Goal: Task Accomplishment & Management: Use online tool/utility

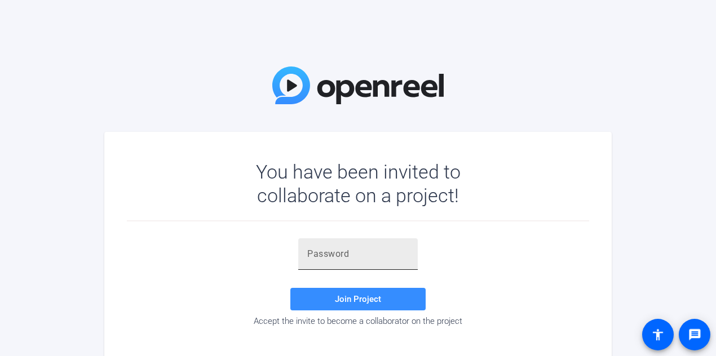
click at [348, 257] on input "text" at bounding box center [357, 254] width 101 height 14
click at [332, 252] on input "text" at bounding box center [357, 254] width 101 height 14
paste input "{56he6"
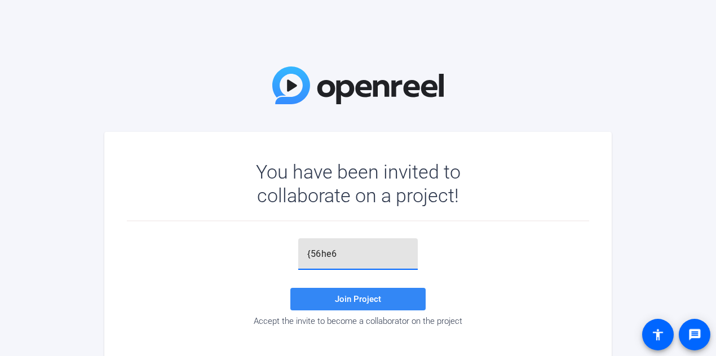
type input "{56he6"
click at [349, 299] on span "Join Project" at bounding box center [358, 299] width 46 height 10
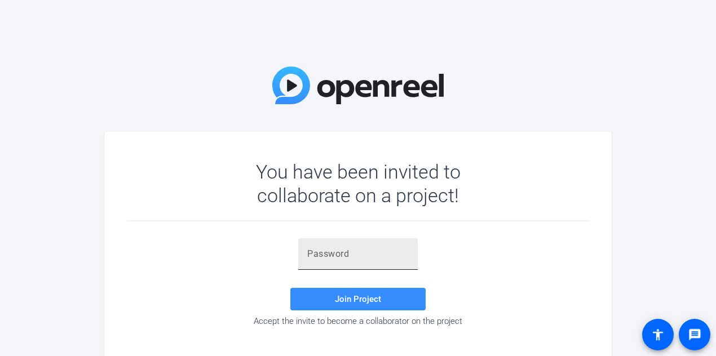
click at [372, 246] on div at bounding box center [357, 254] width 101 height 32
paste input "{56he6"
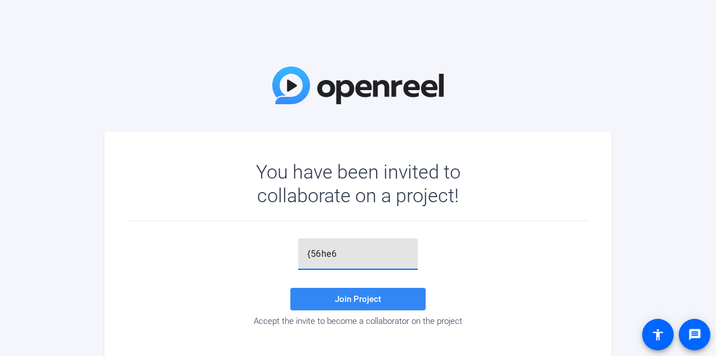
type input "{56he6"
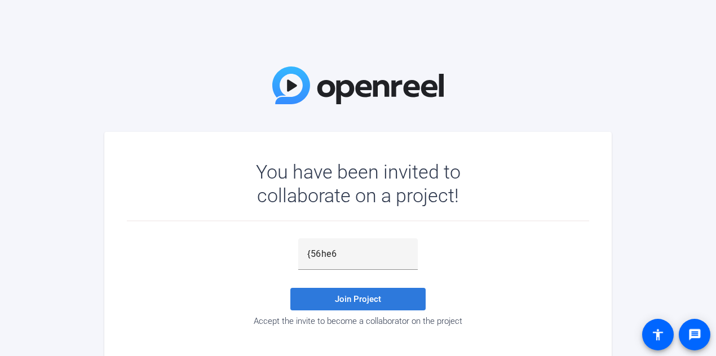
click at [370, 294] on span "Join Project" at bounding box center [358, 299] width 46 height 10
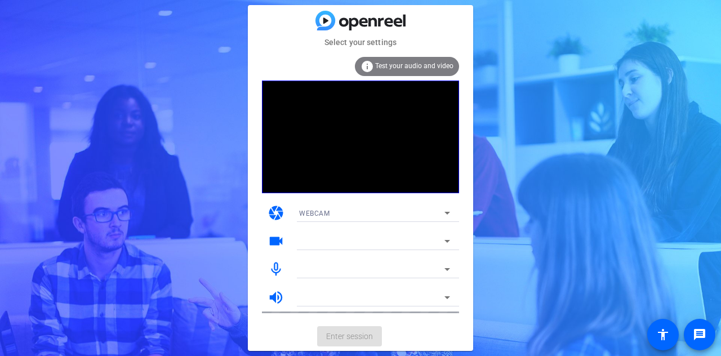
click at [437, 64] on span "Test your audio and video" at bounding box center [414, 66] width 78 height 8
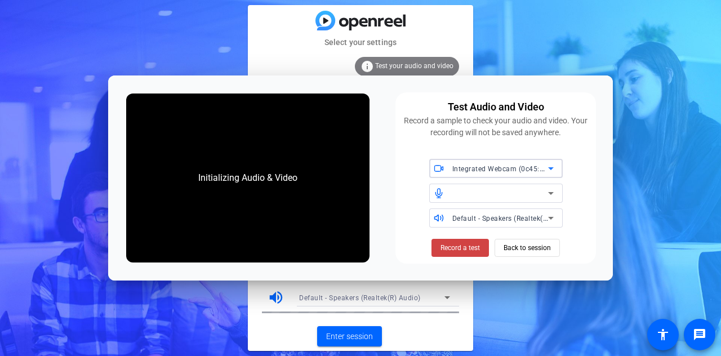
click at [405, 112] on div "Test Audio and Video Record a sample to check your audio and video. Your record…" at bounding box center [495, 118] width 187 height 39
click at [530, 188] on div at bounding box center [501, 194] width 96 height 14
click at [548, 193] on icon at bounding box center [551, 194] width 14 height 14
click at [548, 216] on icon at bounding box center [551, 218] width 14 height 14
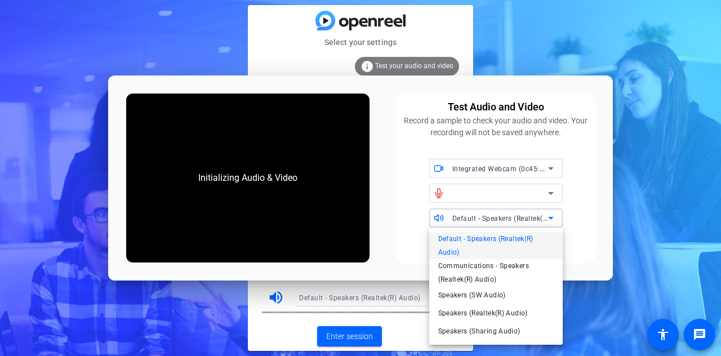
click at [548, 216] on div at bounding box center [360, 178] width 721 height 356
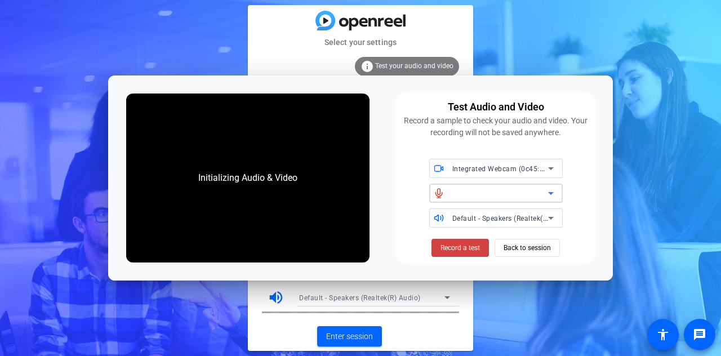
click at [546, 193] on icon at bounding box center [551, 194] width 14 height 14
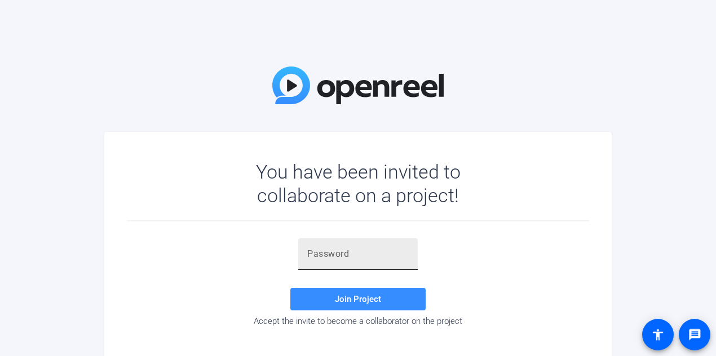
click at [352, 246] on div at bounding box center [357, 254] width 101 height 32
paste input "{56he6"
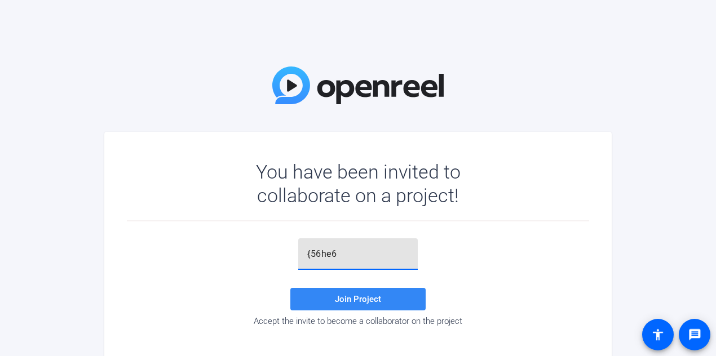
type input "{56he6"
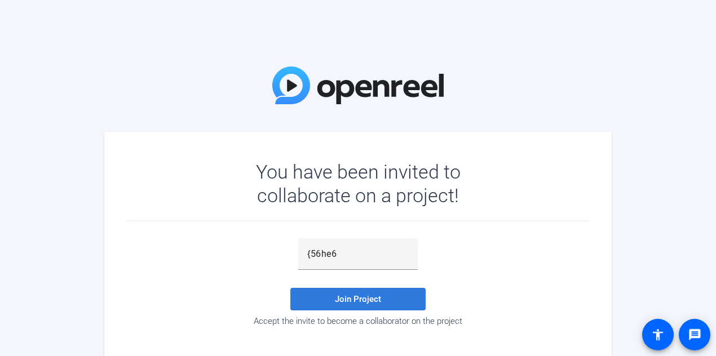
click at [357, 300] on span "Join Project" at bounding box center [358, 299] width 46 height 10
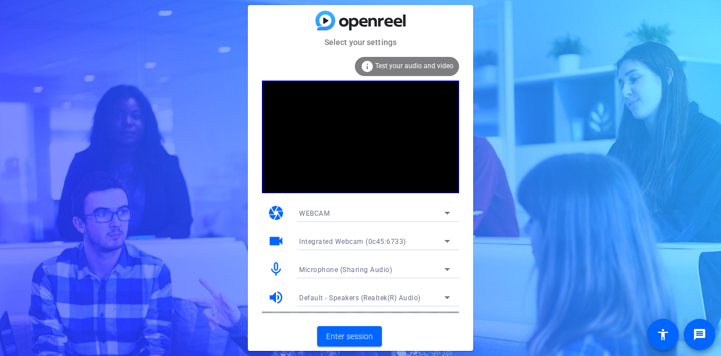
click at [396, 68] on span "Test your audio and video" at bounding box center [414, 66] width 78 height 8
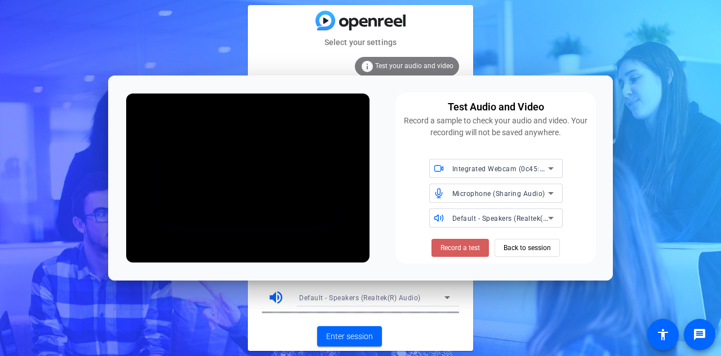
click at [456, 247] on span "Record a test" at bounding box center [460, 248] width 39 height 10
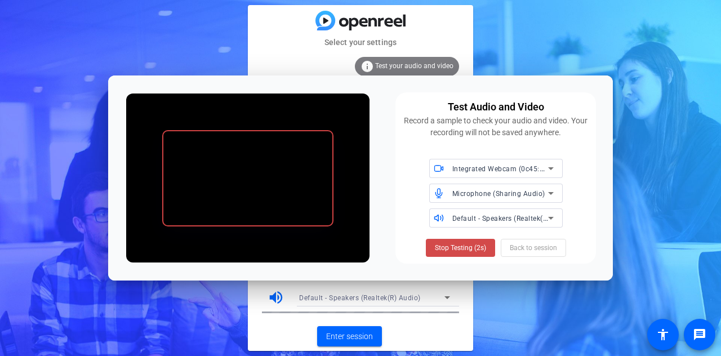
click at [459, 249] on span "Stop Testing (2s)" at bounding box center [460, 248] width 51 height 10
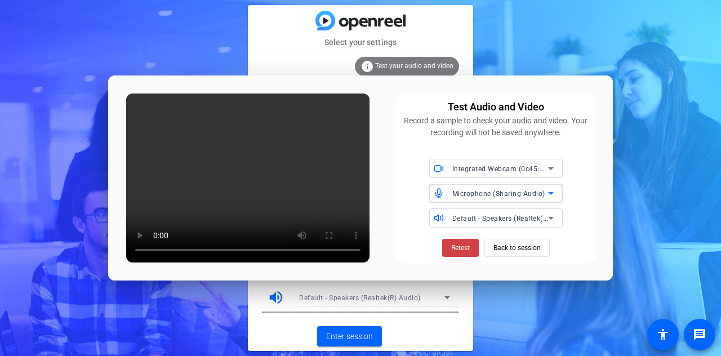
click at [544, 191] on icon at bounding box center [551, 194] width 14 height 14
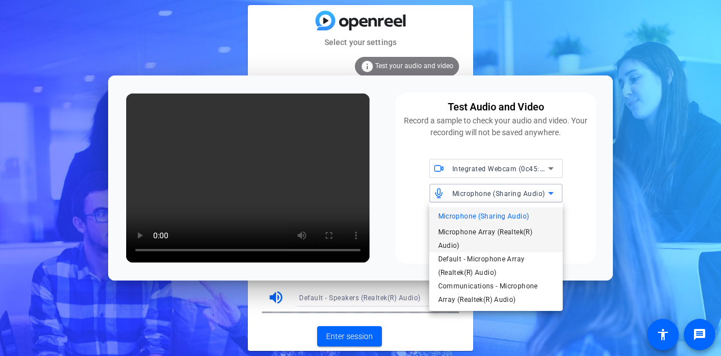
click at [529, 232] on span "Microphone Array (Realtek(R) Audio)" at bounding box center [496, 238] width 116 height 27
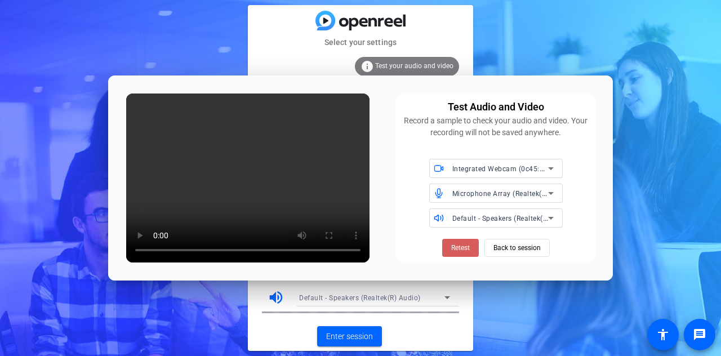
click at [456, 248] on span "Retest" at bounding box center [460, 248] width 19 height 10
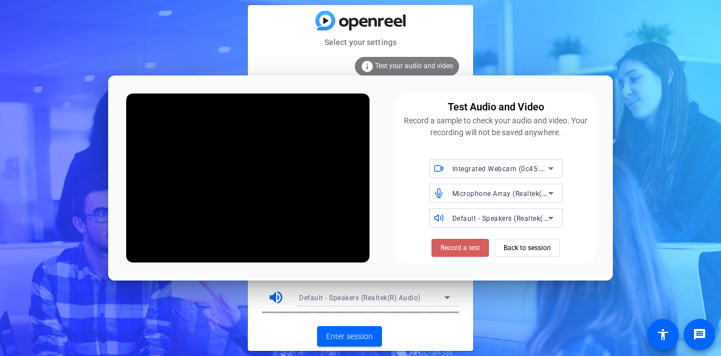
click at [467, 247] on span "Record a test" at bounding box center [460, 248] width 39 height 10
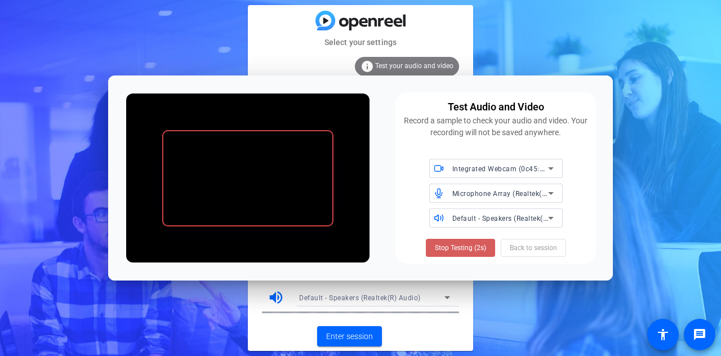
click at [456, 250] on span "Stop Testing (2s)" at bounding box center [460, 248] width 51 height 10
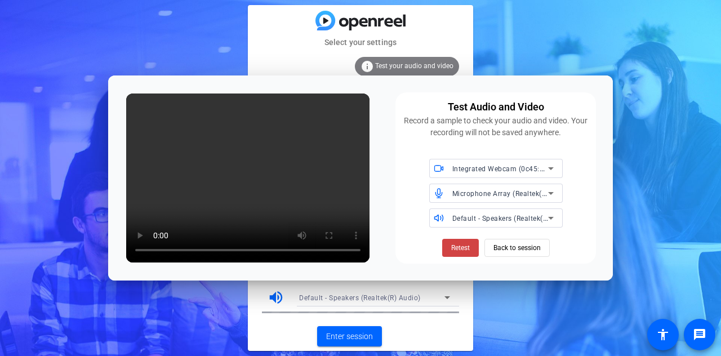
click at [543, 211] on div "Default - Speakers (Realtek(R) Audio)" at bounding box center [501, 218] width 96 height 14
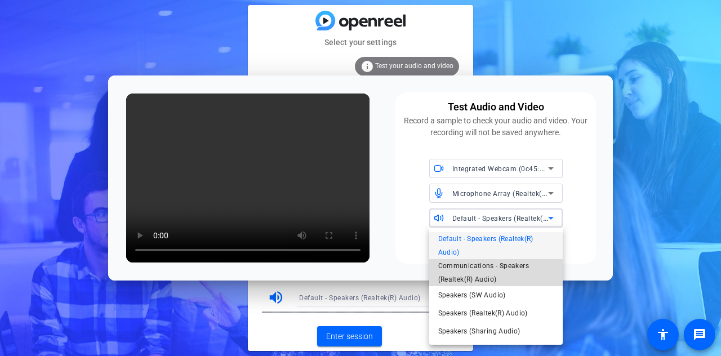
click at [504, 268] on span "Communications - Speakers (Realtek(R) Audio)" at bounding box center [496, 272] width 116 height 27
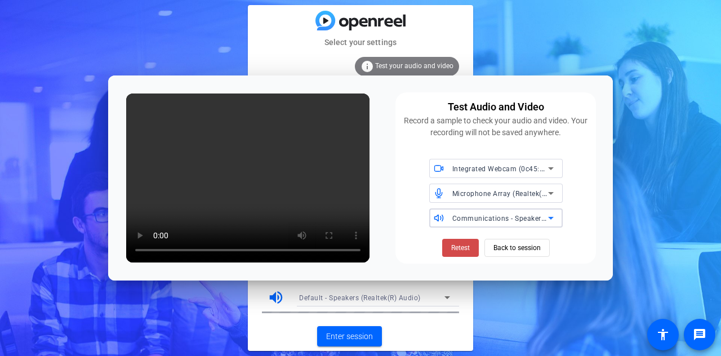
click at [458, 245] on span "Retest" at bounding box center [460, 248] width 19 height 10
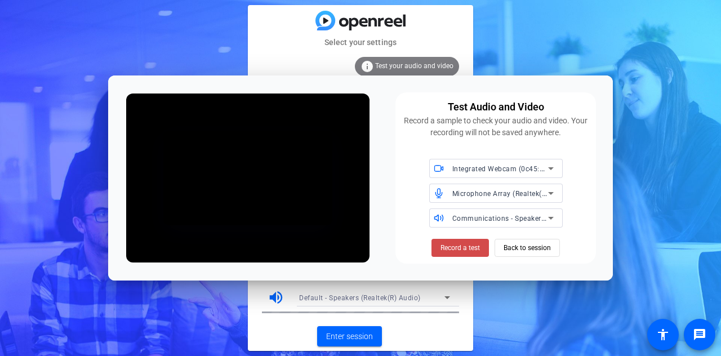
click at [465, 249] on span "Record a test" at bounding box center [460, 248] width 39 height 10
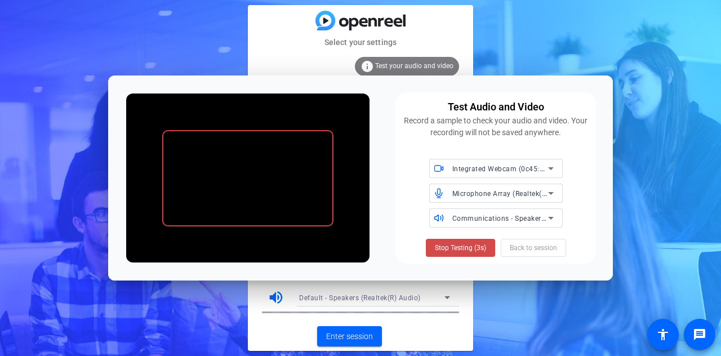
click at [456, 246] on span "Stop Testing (3s)" at bounding box center [460, 248] width 51 height 10
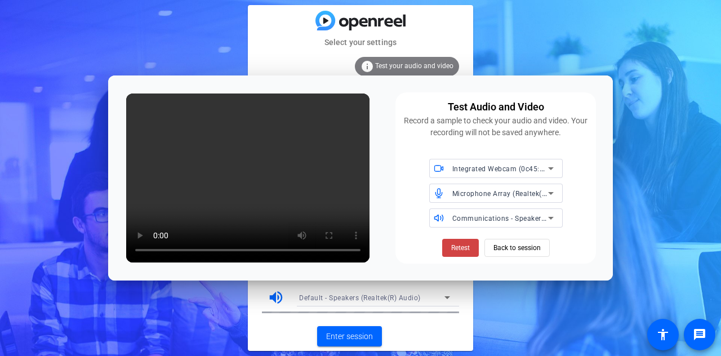
click at [377, 155] on div "Test Audio and Video Record a sample to check your audio and video. Your record…" at bounding box center [360, 178] width 505 height 205
click at [545, 170] on icon at bounding box center [551, 169] width 14 height 14
click at [544, 169] on div at bounding box center [360, 178] width 721 height 356
click at [539, 187] on div "Microphone Array (Realtek(R) Audio)" at bounding box center [501, 194] width 96 height 14
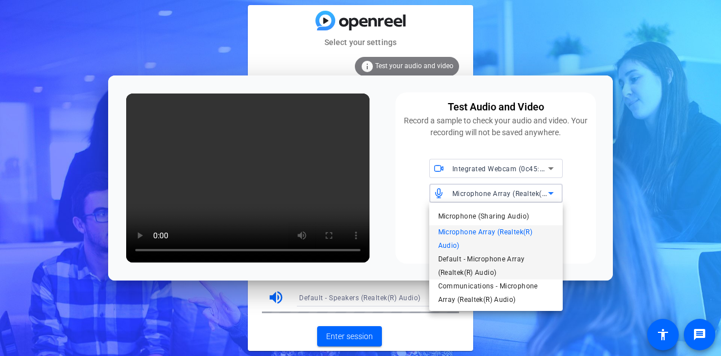
click at [494, 257] on span "Default - Microphone Array (Realtek(R) Audio)" at bounding box center [496, 265] width 116 height 27
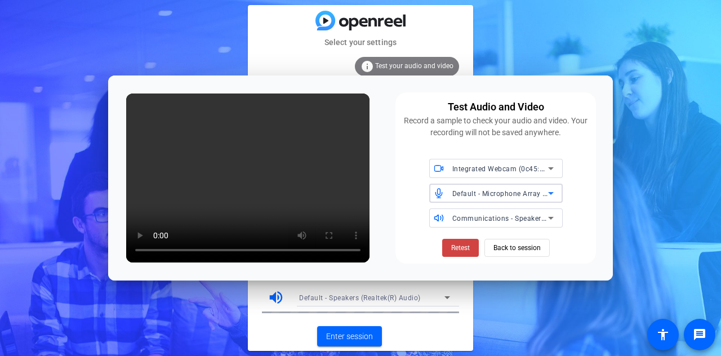
click at [522, 217] on span "Communications - Speakers (Realtek(R) Audio)" at bounding box center [530, 218] width 154 height 9
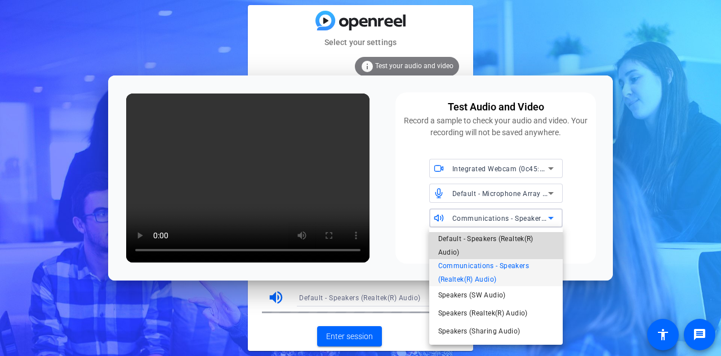
click at [515, 234] on span "Default - Speakers (Realtek(R) Audio)" at bounding box center [496, 245] width 116 height 27
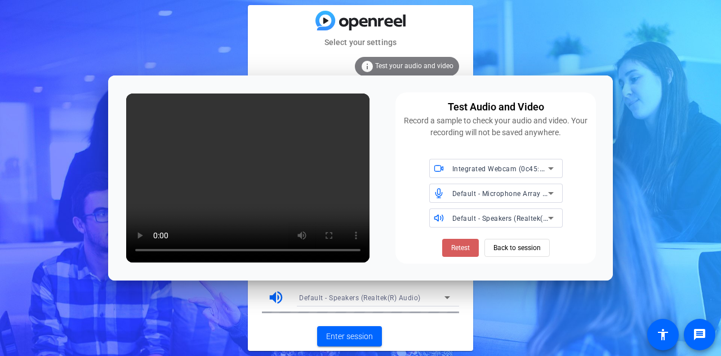
click at [461, 246] on span "Retest" at bounding box center [460, 248] width 19 height 10
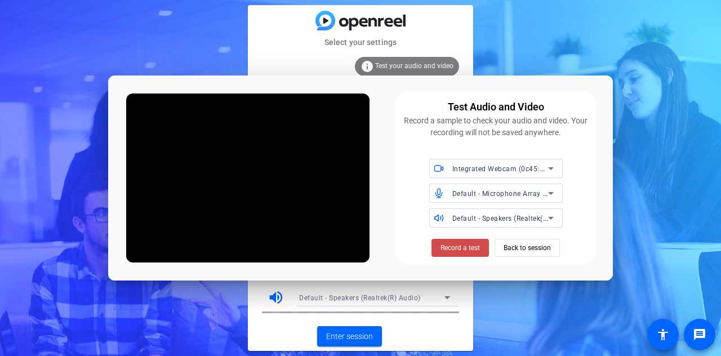
click at [464, 248] on span "Record a test" at bounding box center [460, 248] width 39 height 10
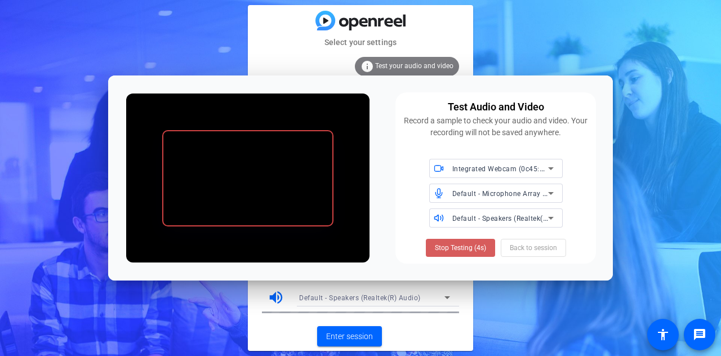
click at [468, 244] on span "Stop Testing (4s)" at bounding box center [460, 248] width 51 height 10
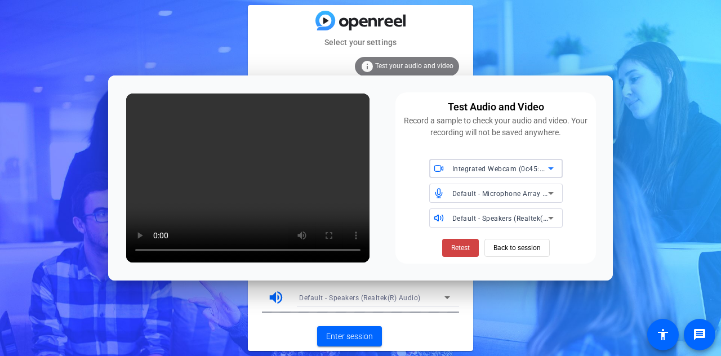
click at [547, 167] on icon at bounding box center [551, 169] width 14 height 14
click at [547, 167] on div at bounding box center [360, 178] width 721 height 356
click at [536, 194] on span "Default - Microphone Array (Realtek(R) Audio)" at bounding box center [528, 193] width 150 height 9
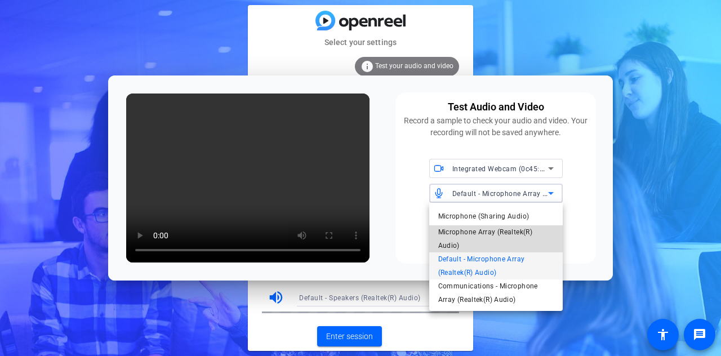
click at [526, 230] on span "Microphone Array (Realtek(R) Audio)" at bounding box center [496, 238] width 116 height 27
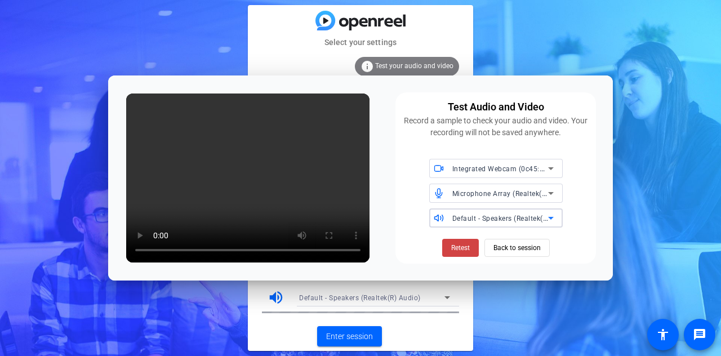
click at [531, 216] on span "Default - Speakers (Realtek(R) Audio)" at bounding box center [514, 218] width 122 height 9
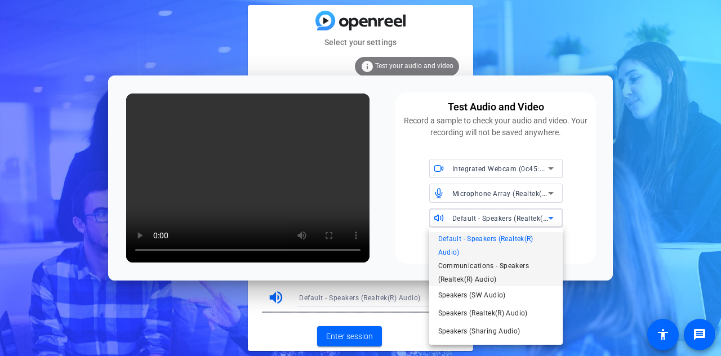
click at [505, 267] on span "Communications - Speakers (Realtek(R) Audio)" at bounding box center [496, 272] width 116 height 27
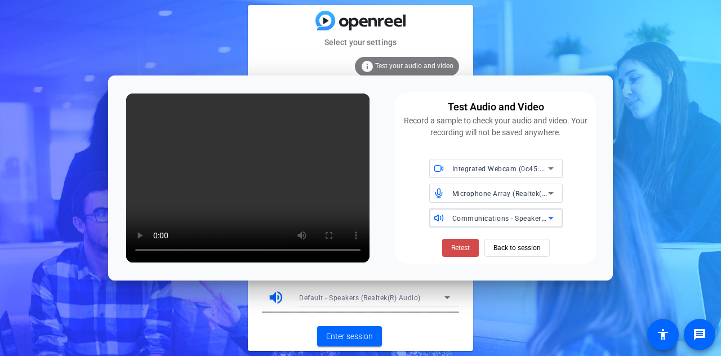
click at [468, 247] on span "Retest" at bounding box center [460, 248] width 19 height 10
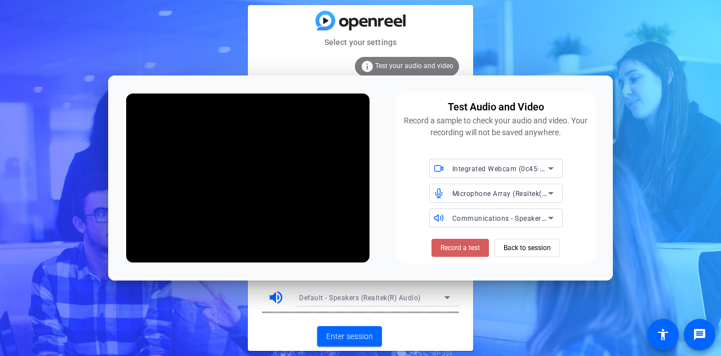
click at [474, 249] on span "Record a test" at bounding box center [460, 248] width 39 height 10
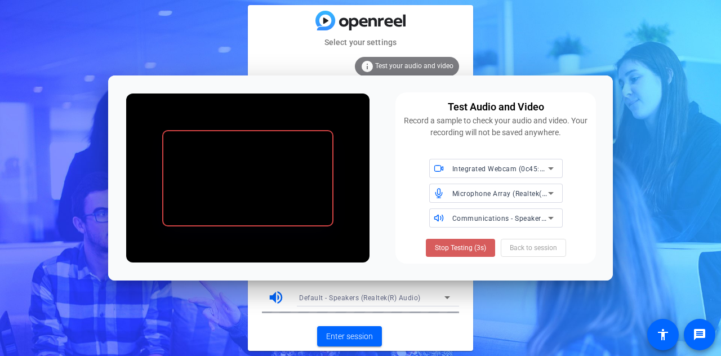
click at [463, 247] on span "Stop Testing (3s)" at bounding box center [460, 248] width 51 height 10
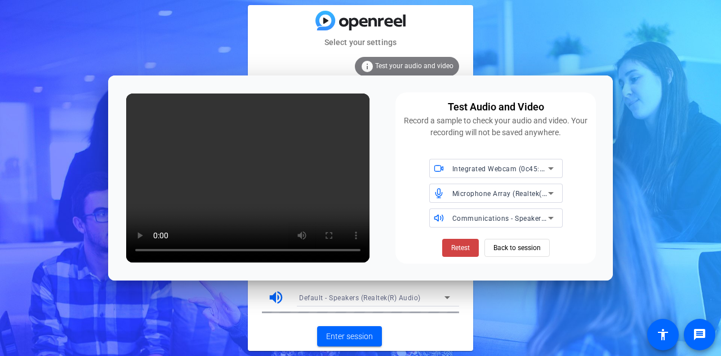
click at [612, 157] on div "Test Audio and Video Record a sample to check your audio and video. Your record…" at bounding box center [360, 178] width 505 height 205
click at [513, 171] on span "Integrated Webcam (0c45:6733)" at bounding box center [506, 168] width 107 height 9
click at [513, 171] on div at bounding box center [360, 178] width 721 height 356
click at [507, 189] on div "Microphone Array (Realtek(R) Audio)" at bounding box center [501, 194] width 96 height 14
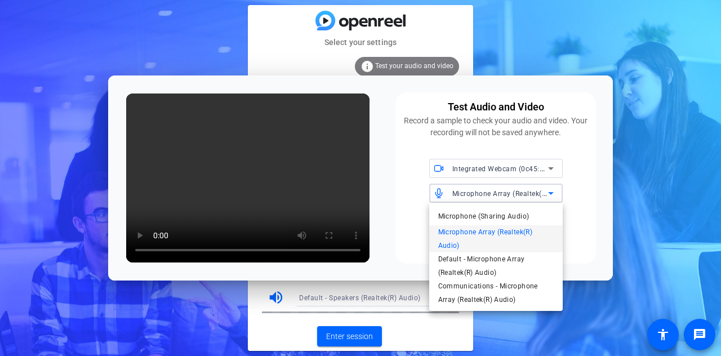
click at [601, 298] on div at bounding box center [360, 178] width 721 height 356
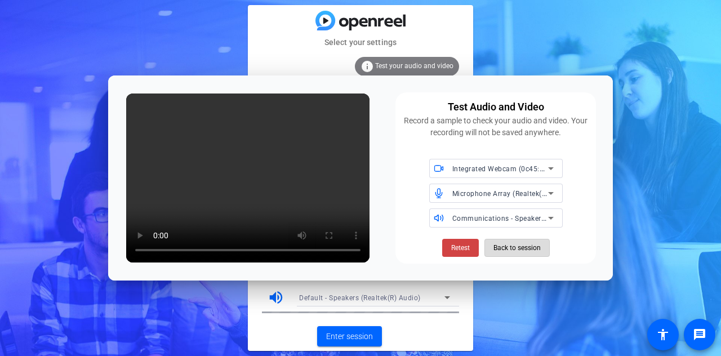
click at [535, 247] on span "Back to session" at bounding box center [517, 247] width 47 height 21
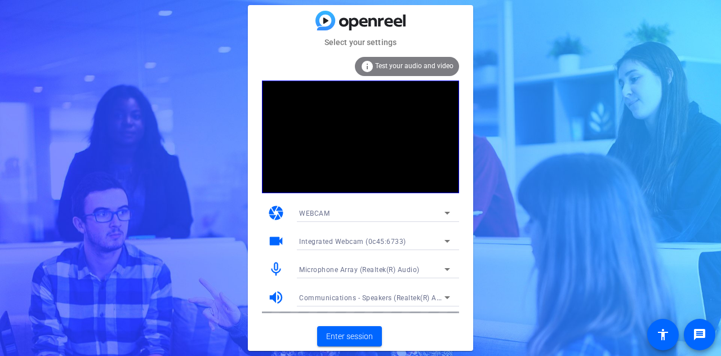
click at [418, 215] on div "WEBCAM" at bounding box center [371, 213] width 145 height 14
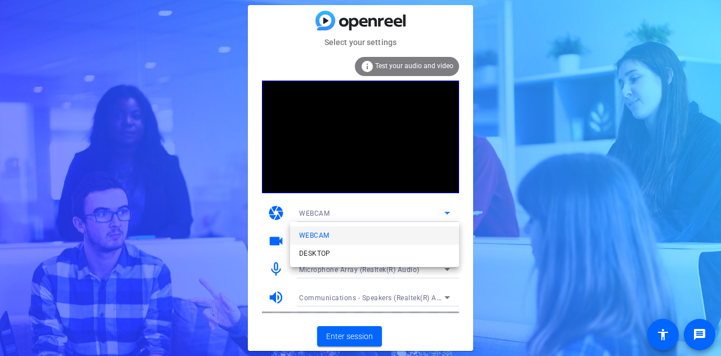
click at [418, 215] on div at bounding box center [360, 178] width 721 height 356
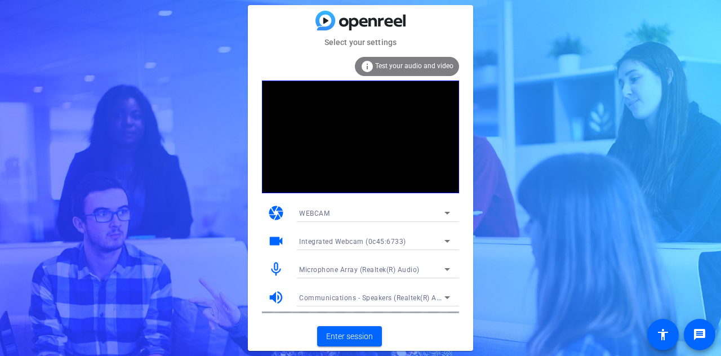
click at [415, 232] on div "Integrated Webcam (0c45:6733)" at bounding box center [374, 241] width 151 height 18
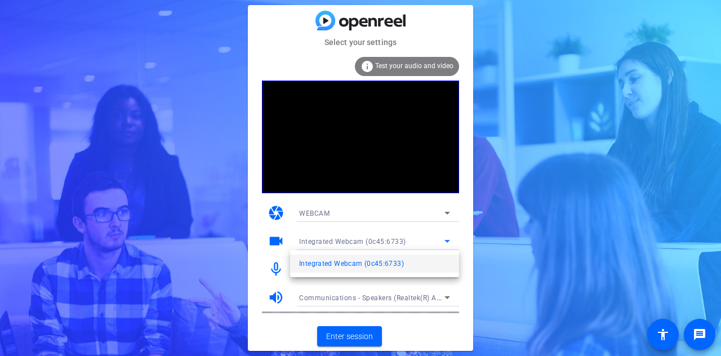
click at [415, 232] on div at bounding box center [360, 178] width 721 height 356
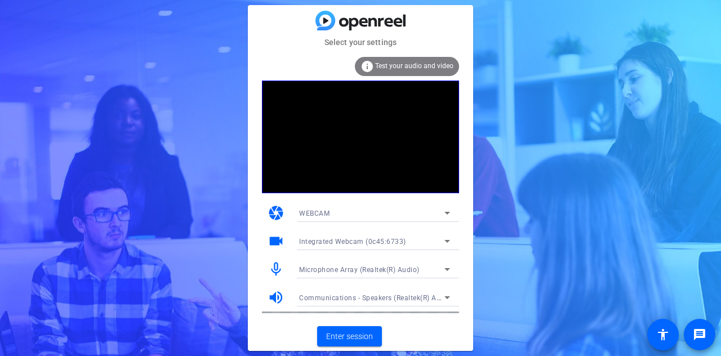
click at [401, 260] on div "Microphone Array (Realtek(R) Audio)" at bounding box center [374, 269] width 151 height 18
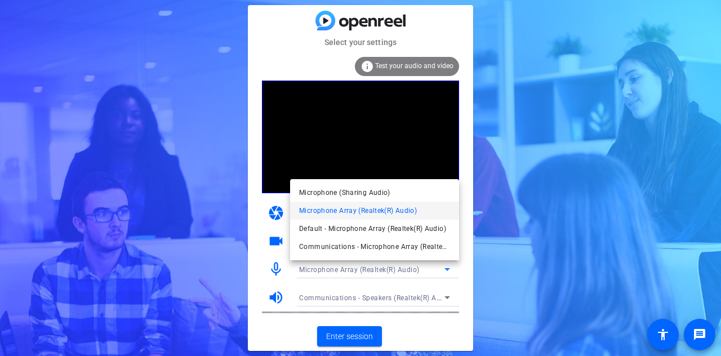
click at [397, 276] on div at bounding box center [360, 178] width 721 height 356
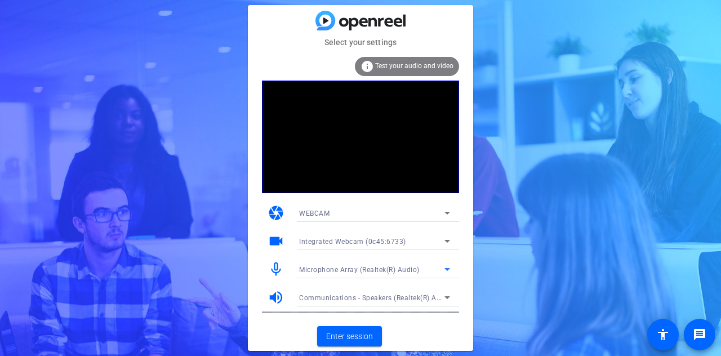
click at [397, 276] on div "Microphone Array (Realtek(R) Audio)" at bounding box center [371, 270] width 145 height 14
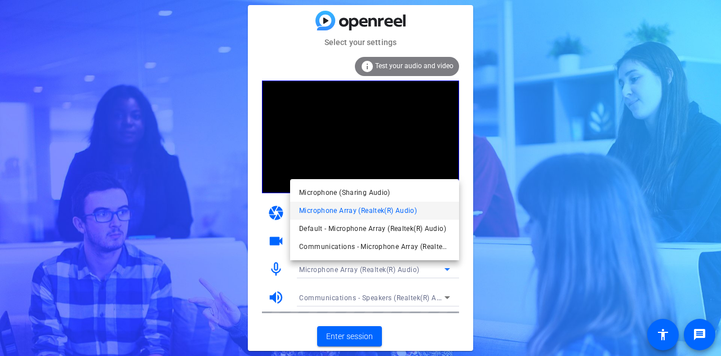
drag, startPoint x: 404, startPoint y: 197, endPoint x: 336, endPoint y: 190, distance: 67.4
click at [336, 190] on span "Microphone (Sharing Audio)" at bounding box center [344, 193] width 91 height 14
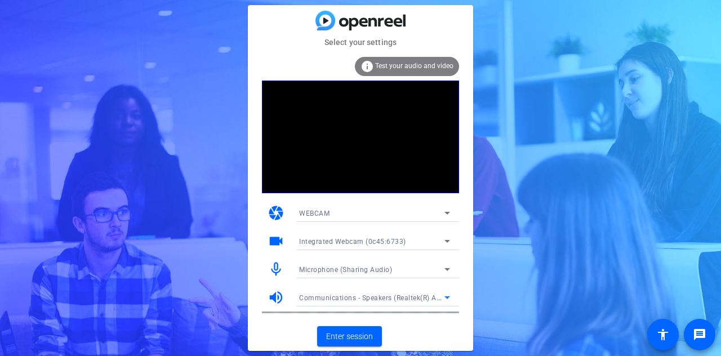
click at [382, 298] on span "Communications - Speakers (Realtek(R) Audio)" at bounding box center [376, 297] width 154 height 9
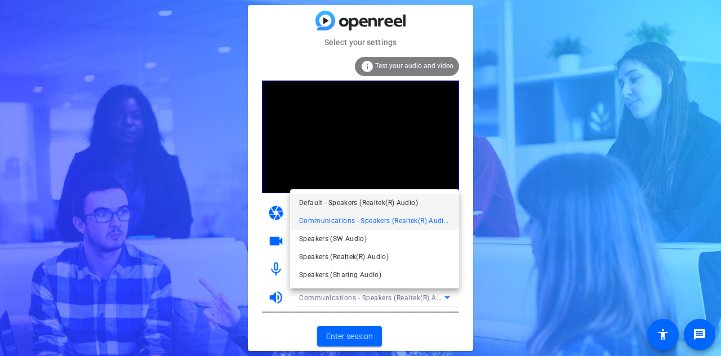
click at [376, 199] on span "Default - Speakers (Realtek(R) Audio)" at bounding box center [358, 203] width 119 height 14
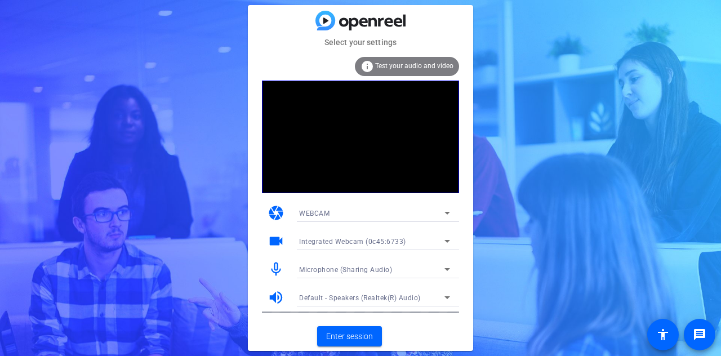
click at [422, 62] on span "Test your audio and video" at bounding box center [414, 66] width 78 height 8
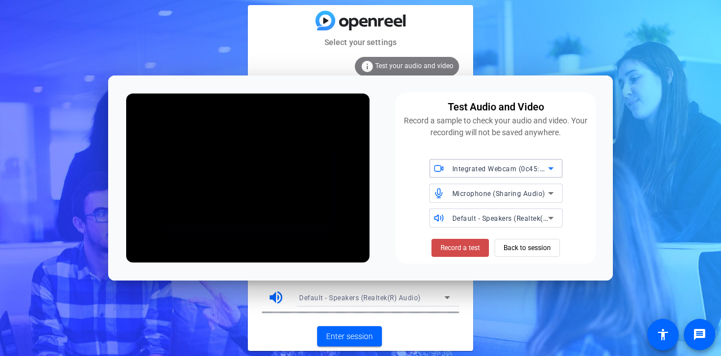
click at [459, 246] on span "Record a test" at bounding box center [460, 248] width 39 height 10
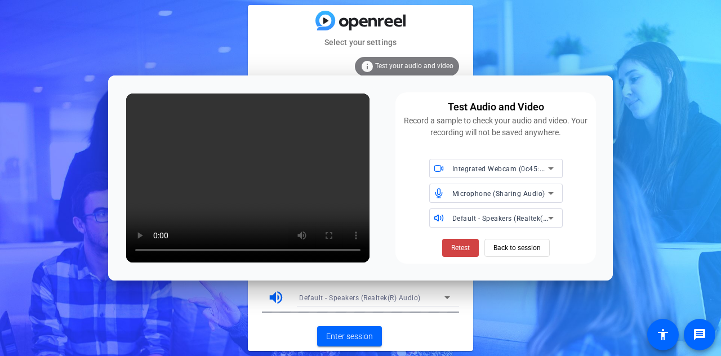
click at [496, 193] on span "Microphone (Sharing Audio)" at bounding box center [499, 194] width 93 height 8
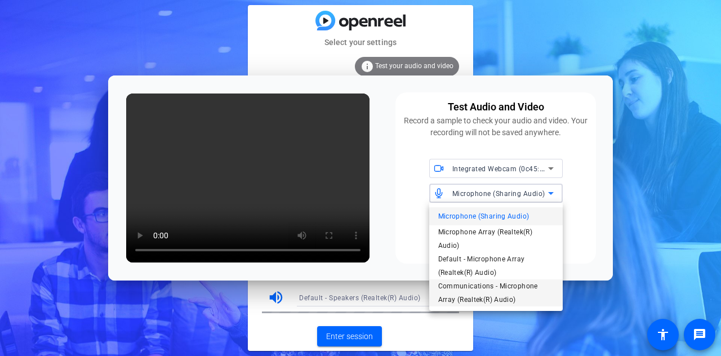
click at [495, 290] on span "Communications - Microphone Array (Realtek(R) Audio)" at bounding box center [496, 293] width 116 height 27
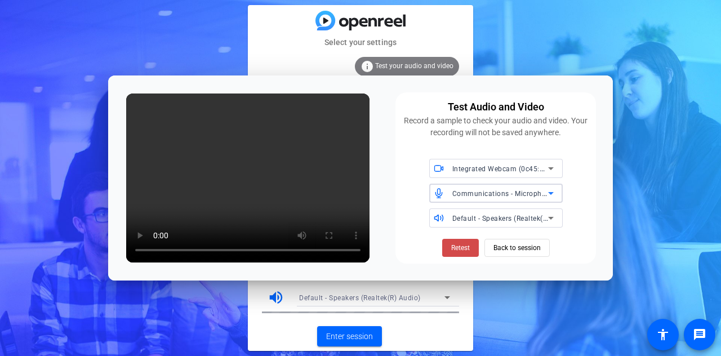
click at [467, 250] on span "Retest" at bounding box center [460, 248] width 19 height 10
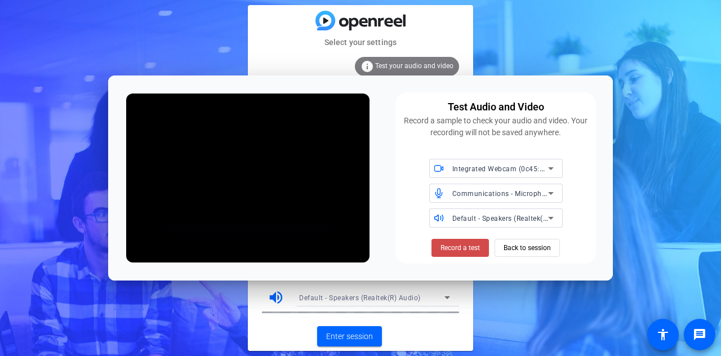
click at [443, 246] on span "Record a test" at bounding box center [460, 248] width 39 height 10
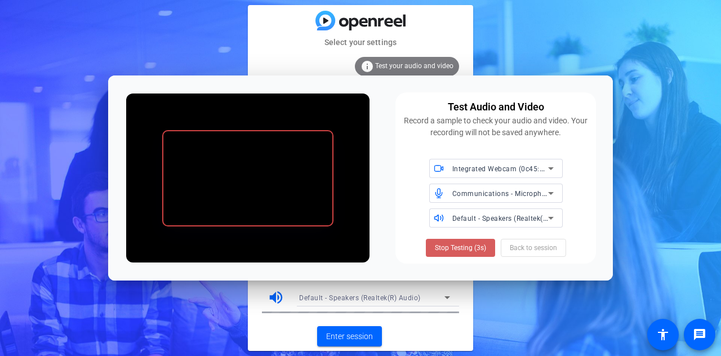
click at [472, 249] on span "Stop Testing (3s)" at bounding box center [460, 248] width 51 height 10
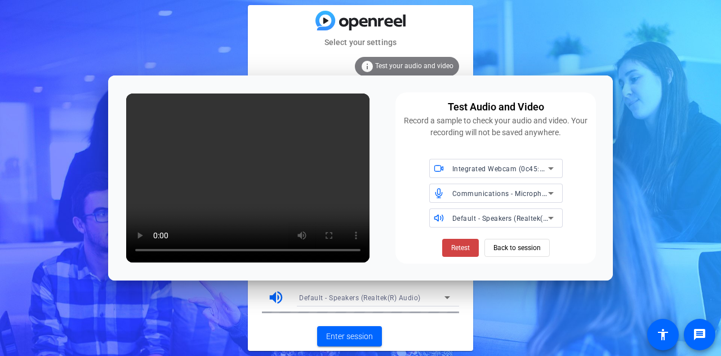
click at [493, 219] on span "Default - Speakers (Realtek(R) Audio)" at bounding box center [514, 218] width 122 height 9
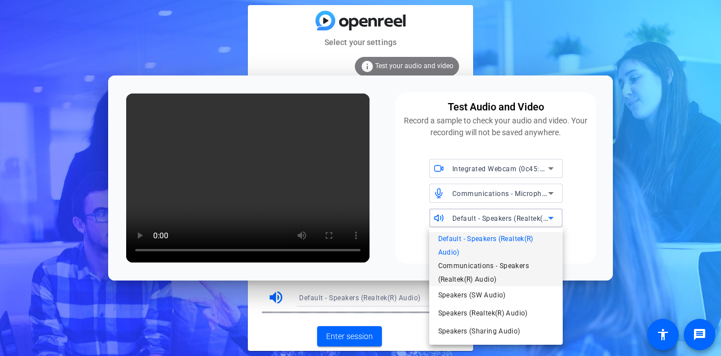
click at [484, 264] on span "Communications - Speakers (Realtek(R) Audio)" at bounding box center [496, 272] width 116 height 27
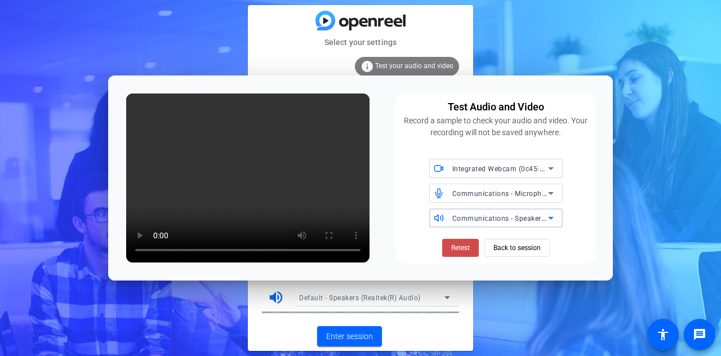
click at [460, 245] on span "Retest" at bounding box center [460, 248] width 19 height 10
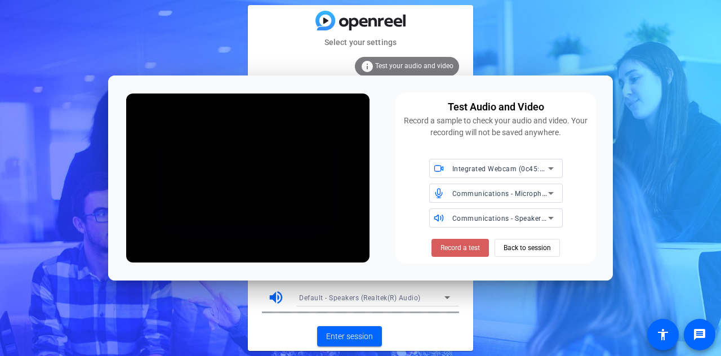
click at [453, 249] on span "Record a test" at bounding box center [460, 248] width 39 height 10
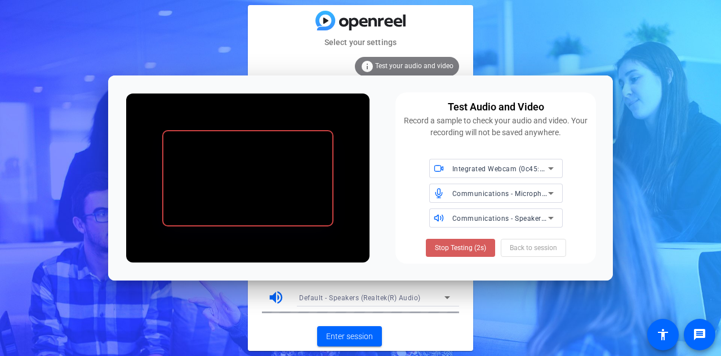
click at [460, 249] on span "Stop Testing (2s)" at bounding box center [460, 248] width 51 height 10
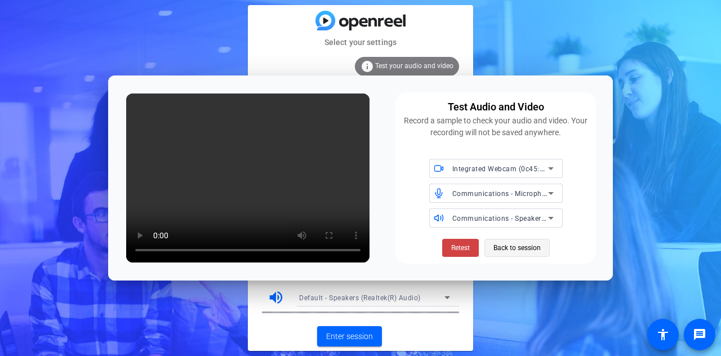
click at [530, 247] on span "Back to session" at bounding box center [517, 247] width 47 height 21
